Goal: Task Accomplishment & Management: Complete application form

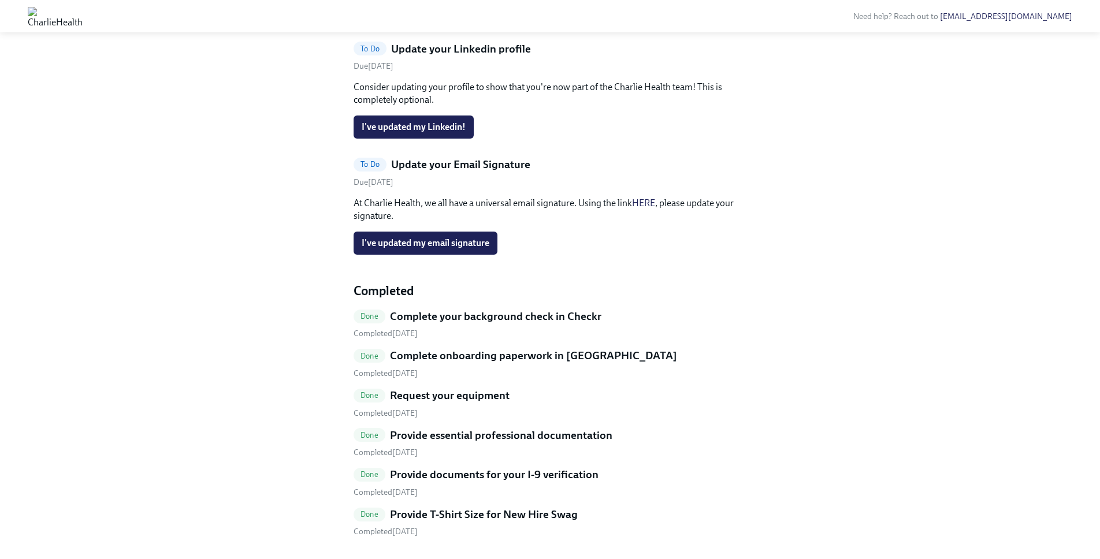
scroll to position [474, 0]
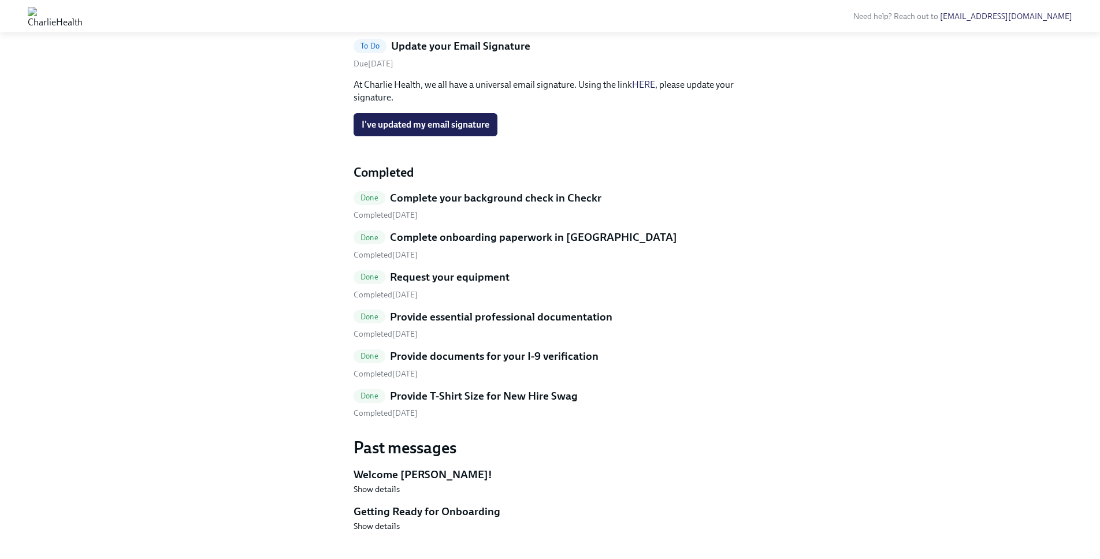
click at [424, 54] on h5 "Update your Email Signature" at bounding box center [460, 46] width 139 height 15
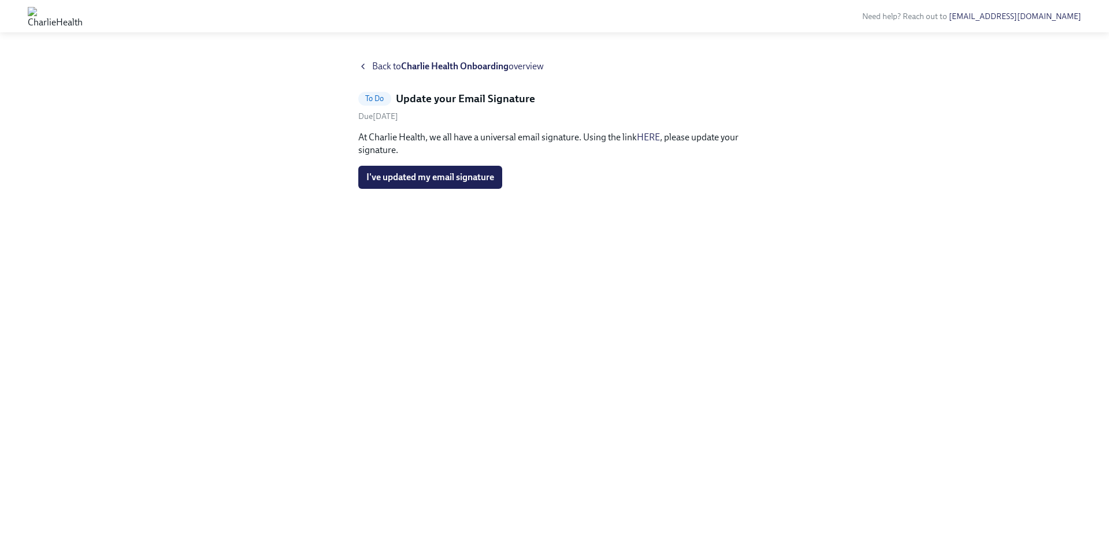
click at [652, 138] on link "HERE" at bounding box center [648, 137] width 23 height 11
click at [447, 183] on button "I've updated my email signature" at bounding box center [430, 177] width 144 height 23
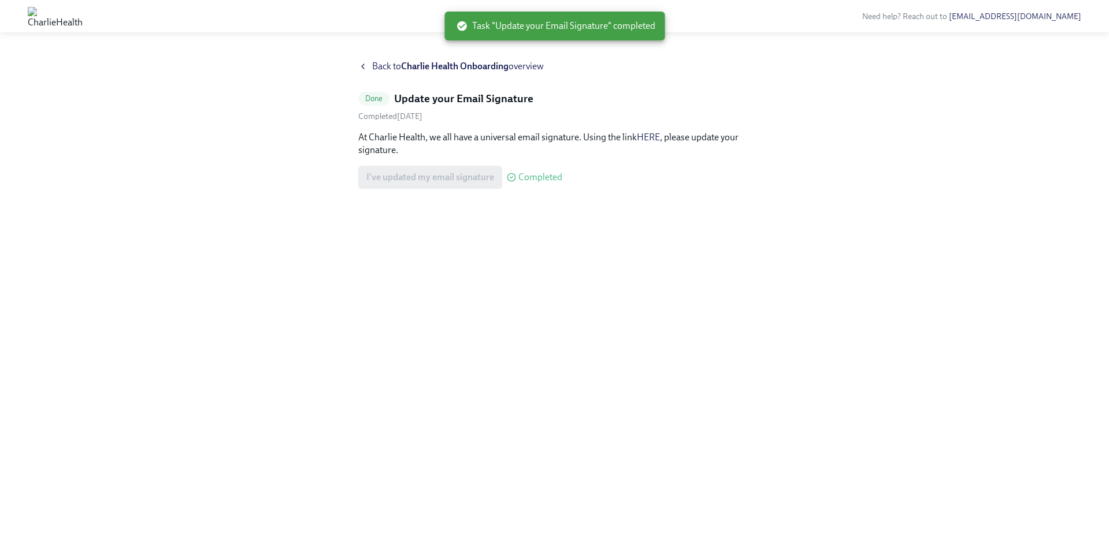
click at [365, 69] on icon at bounding box center [362, 66] width 9 height 9
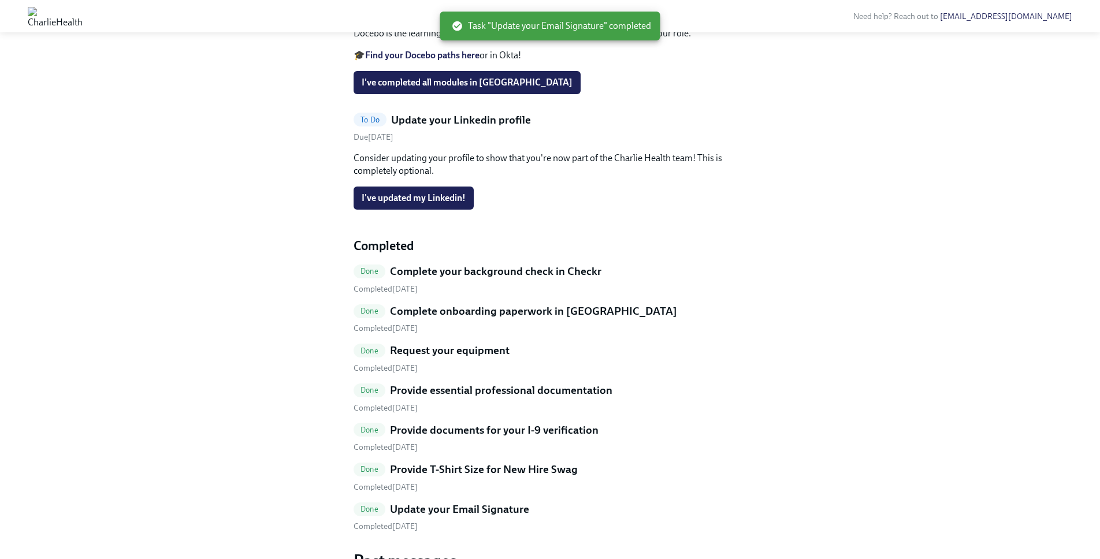
scroll to position [356, 0]
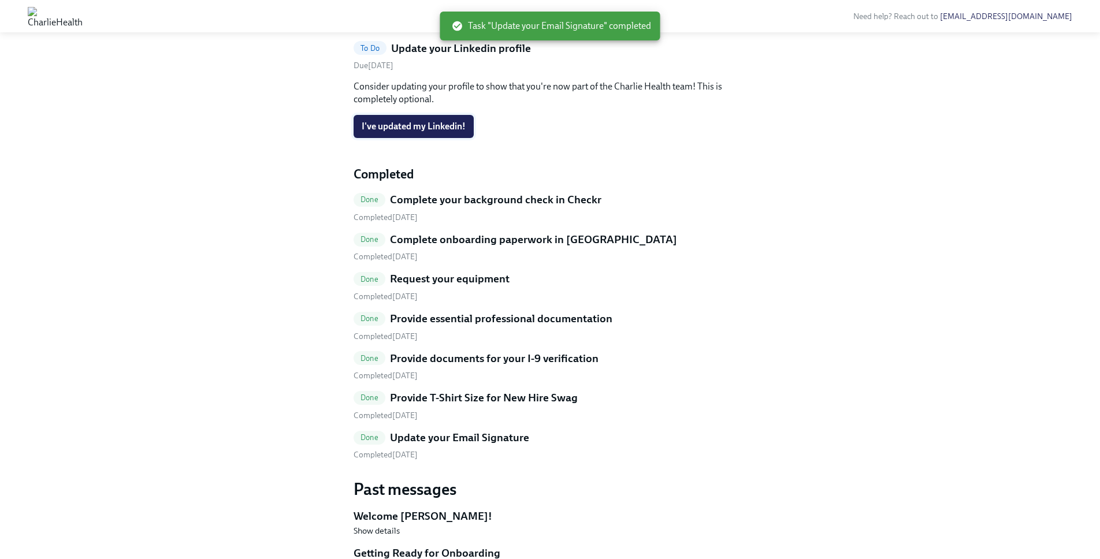
click at [404, 132] on span "I've updated my Linkedin!" at bounding box center [414, 127] width 104 height 12
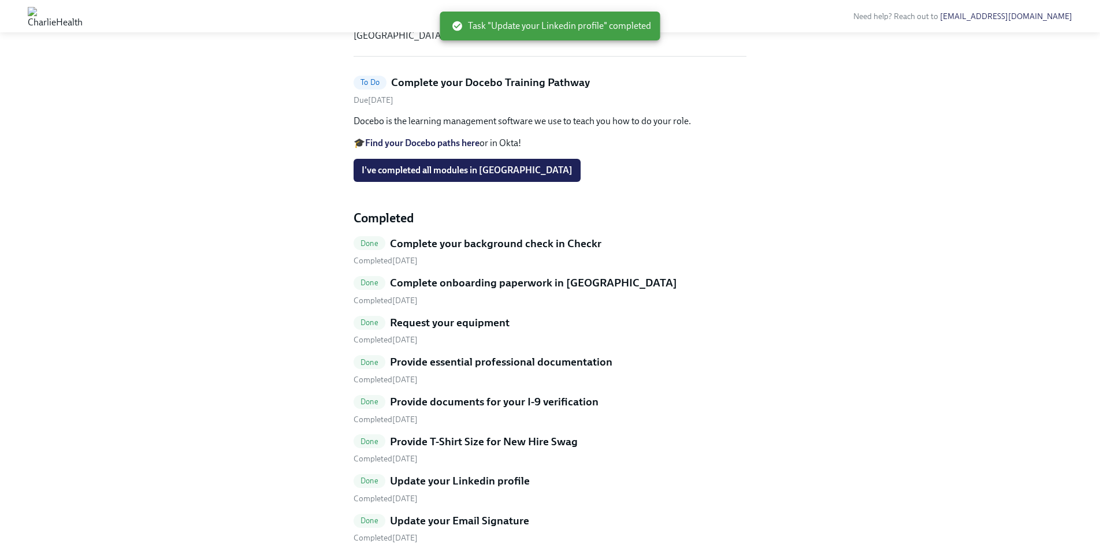
scroll to position [0, 0]
